Goal: Task Accomplishment & Management: Manage account settings

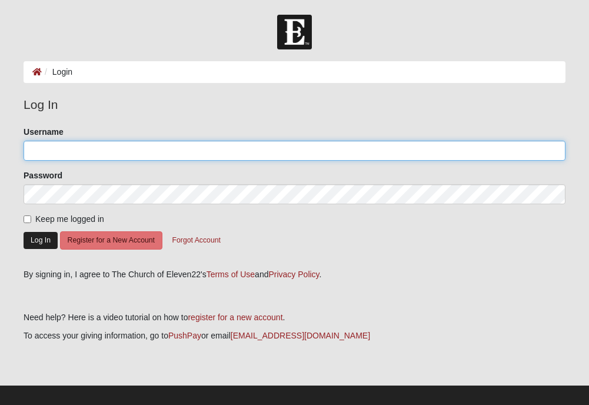
type input "dkburt@comcast.net"
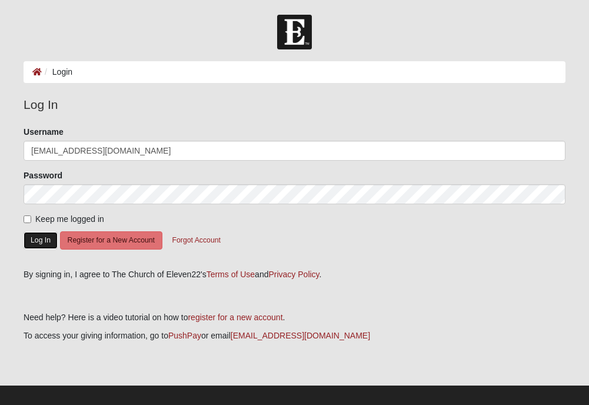
click at [38, 241] on button "Log In" at bounding box center [41, 240] width 34 height 17
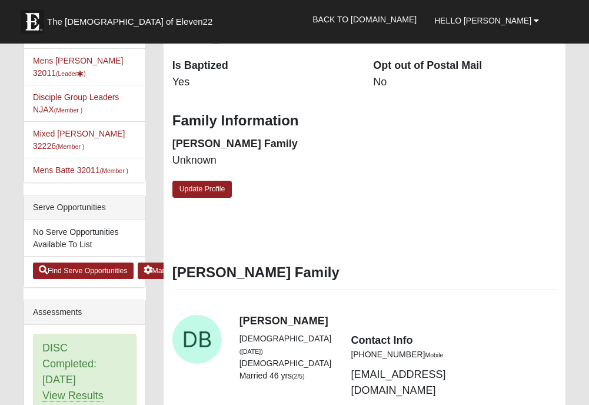
scroll to position [353, 0]
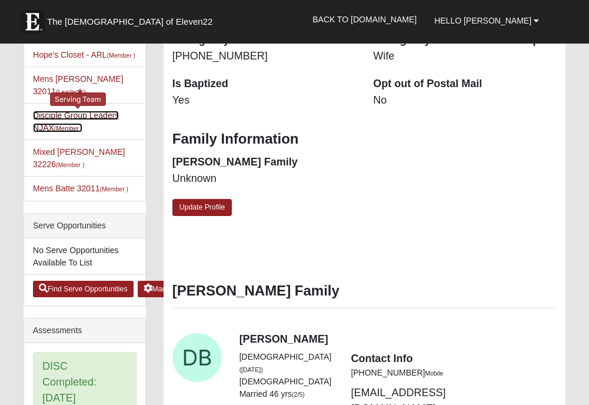
click at [57, 111] on link "Disciple Group Leaders NJAX (Member )" at bounding box center [76, 122] width 86 height 22
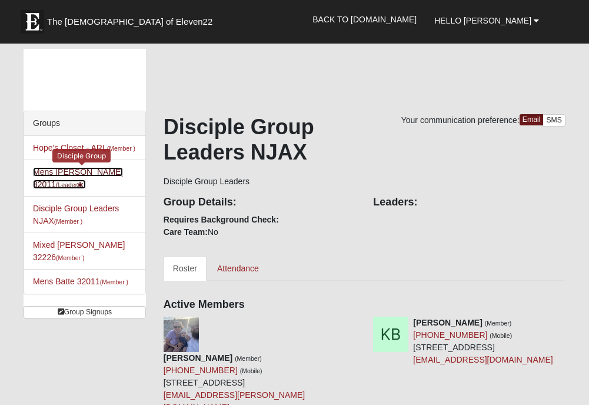
click at [78, 187] on link "Mens Burt 32011 (Leader )" at bounding box center [78, 178] width 90 height 22
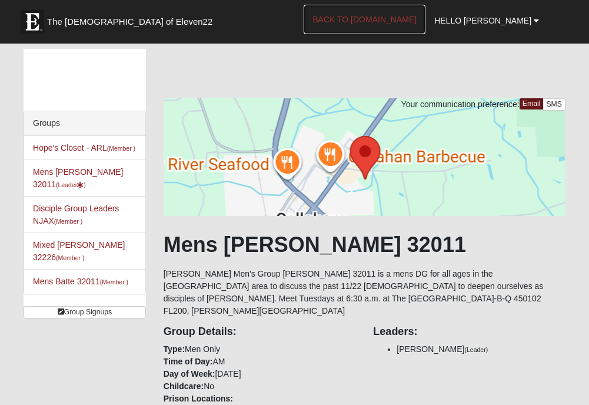
click at [386, 15] on link "Back to [DOMAIN_NAME]" at bounding box center [365, 19] width 122 height 29
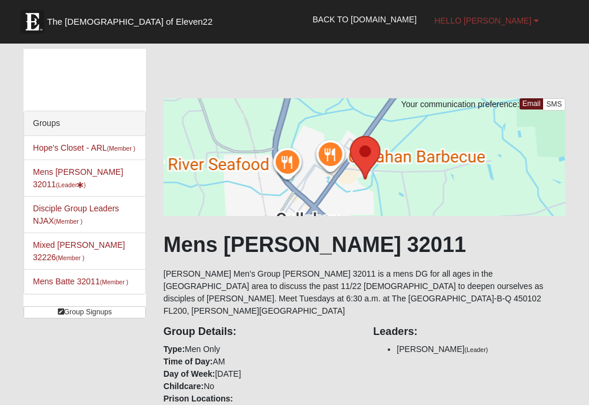
click at [496, 19] on span "Hello [PERSON_NAME]" at bounding box center [482, 20] width 97 height 9
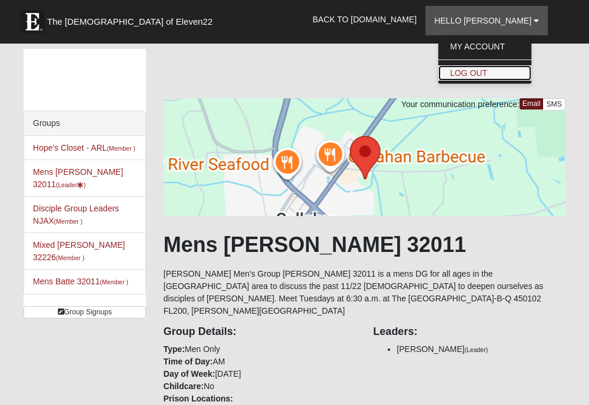
click at [483, 72] on link "Log Out" at bounding box center [485, 72] width 93 height 15
